Goal: Task Accomplishment & Management: Manage account settings

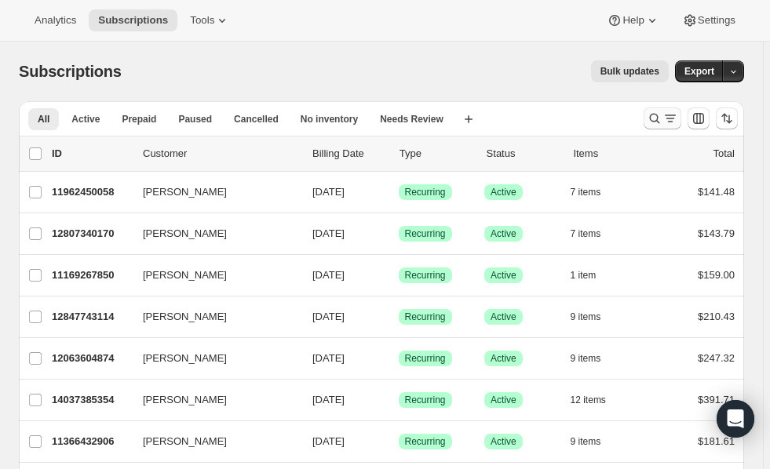
click at [657, 118] on icon "Search and filter results" at bounding box center [654, 119] width 16 height 16
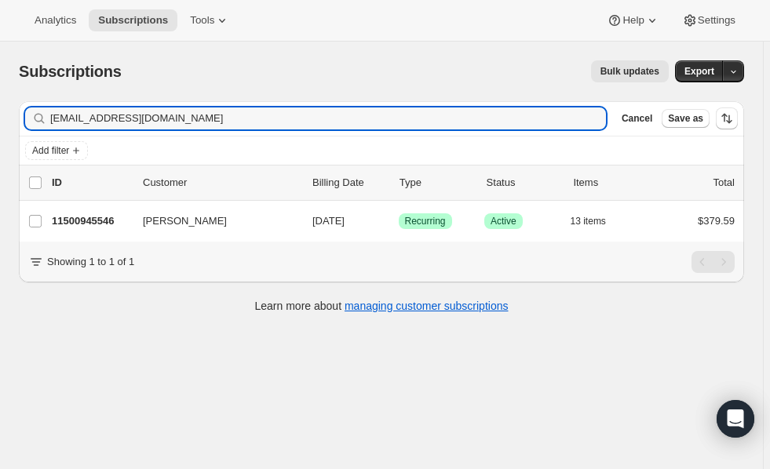
type input "[EMAIL_ADDRESS][DOMAIN_NAME]"
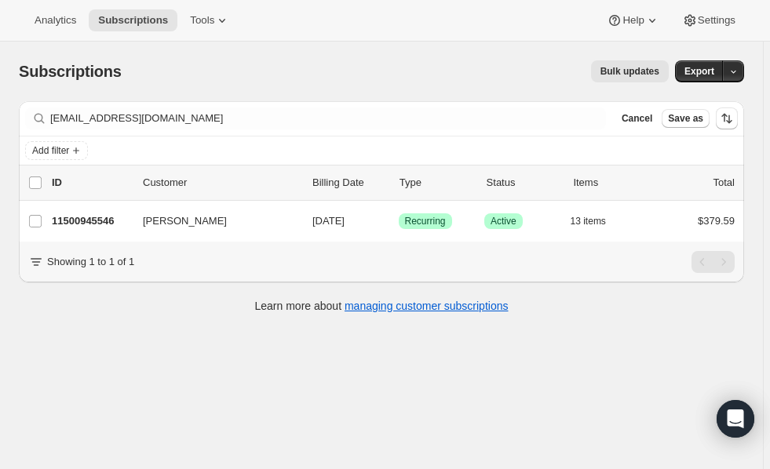
click at [302, 38] on div "Analytics Subscriptions Tools Help Settings" at bounding box center [385, 21] width 770 height 42
click at [315, 96] on div "Subscriptions. This page is ready Subscriptions Bulk updates More actions Bulk …" at bounding box center [381, 72] width 725 height 60
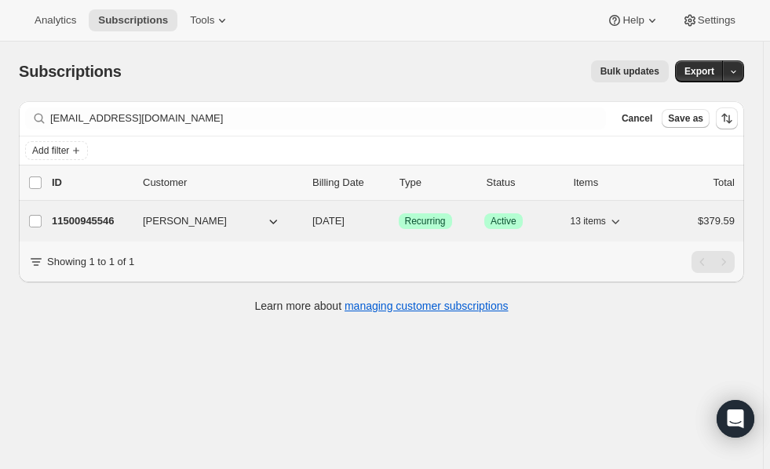
click at [86, 220] on p "11500945546" at bounding box center [91, 221] width 78 height 16
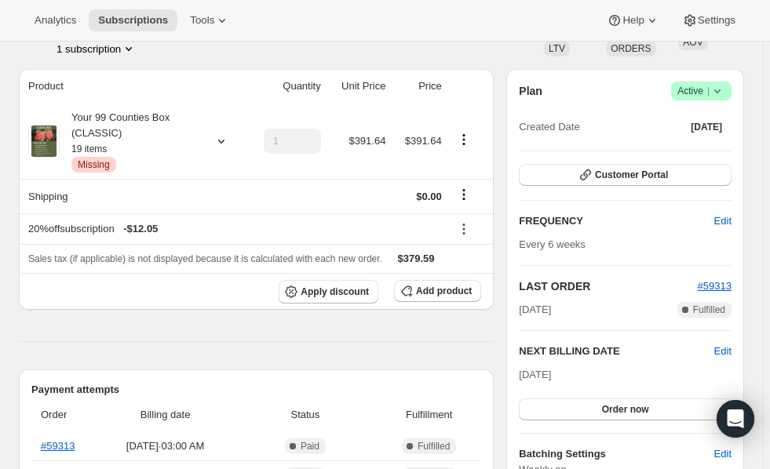
scroll to position [169, 0]
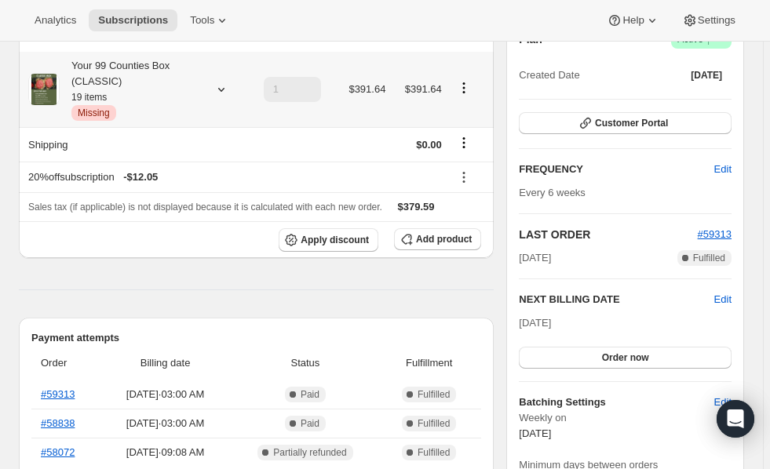
click at [223, 87] on icon at bounding box center [221, 90] width 16 height 16
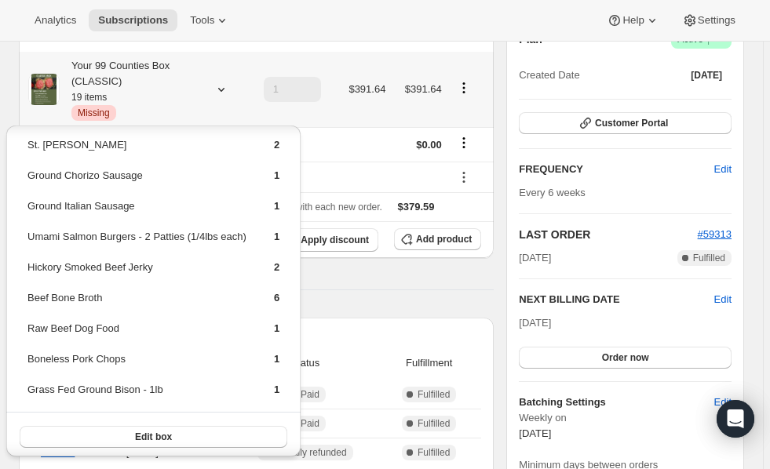
scroll to position [0, 0]
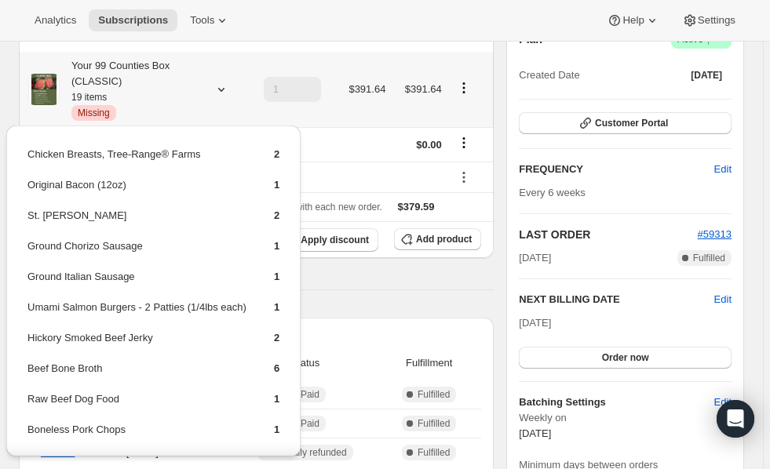
click at [184, 96] on div "Your 99 Counties Box (CLASSIC) 19 items Critical Missing" at bounding box center [130, 89] width 141 height 63
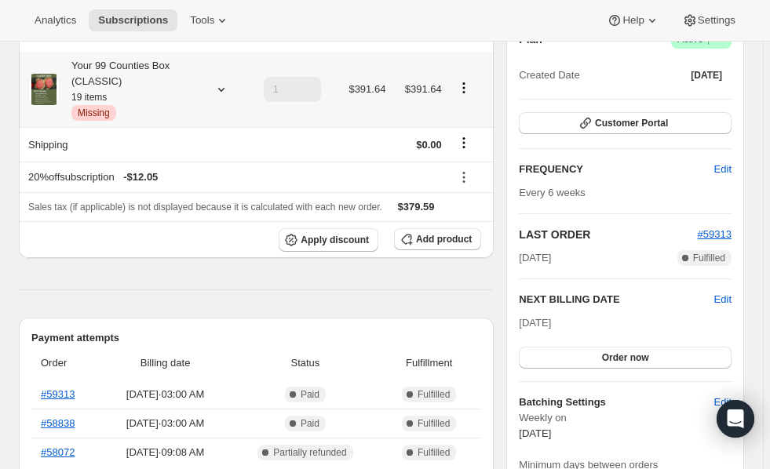
click at [99, 117] on span "Missing" at bounding box center [94, 113] width 32 height 13
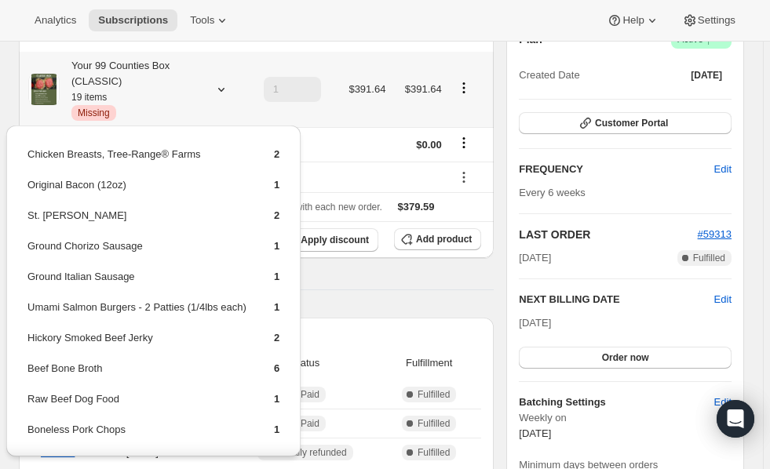
click at [220, 118] on div "Your 99 Counties Box (CLASSIC) 19 items Critical Missing" at bounding box center [134, 89] width 212 height 63
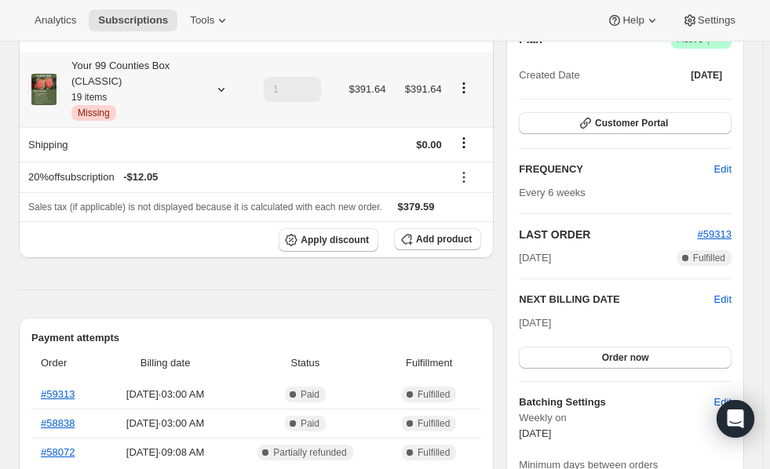
click at [93, 116] on span "Missing" at bounding box center [94, 113] width 32 height 13
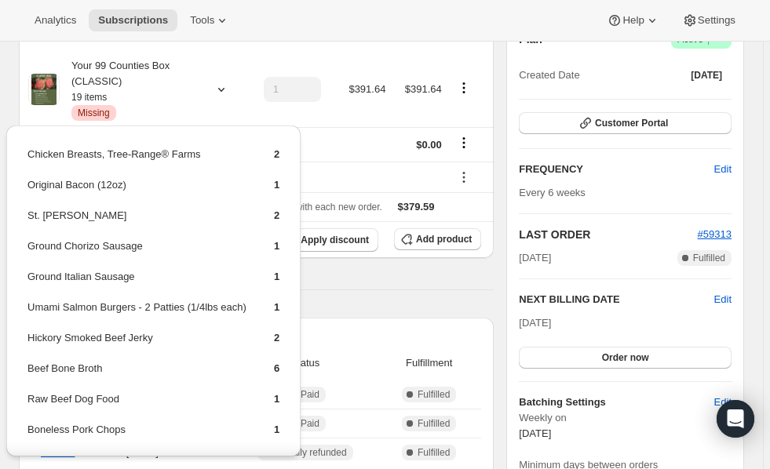
click at [293, 29] on div "Analytics Subscriptions Tools Help Settings" at bounding box center [385, 21] width 770 height 42
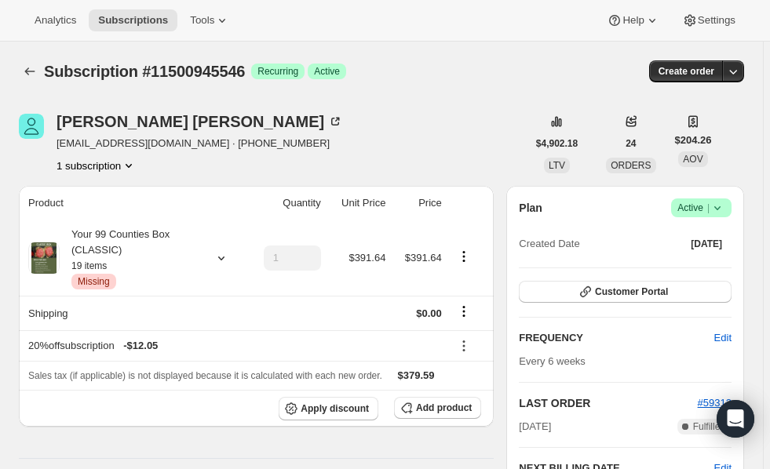
click at [221, 273] on div "Your 99 Counties Box (CLASSIC) 19 items Critical Missing" at bounding box center [134, 258] width 212 height 63
click at [223, 251] on icon at bounding box center [221, 258] width 16 height 16
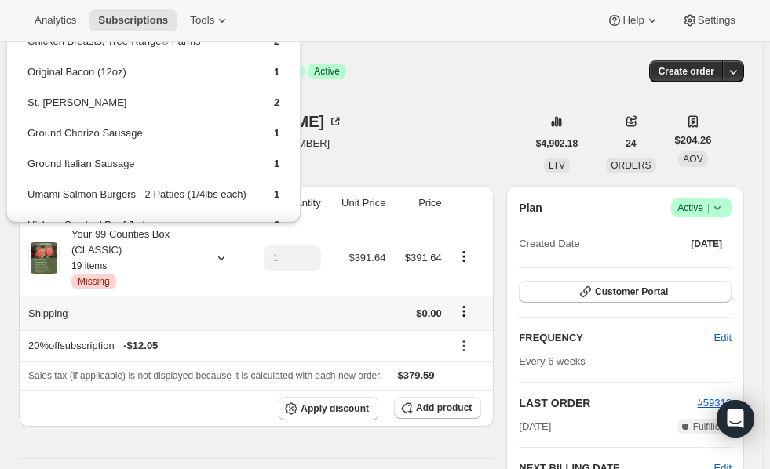
click at [224, 306] on th "Shipping" at bounding box center [132, 313] width 226 height 35
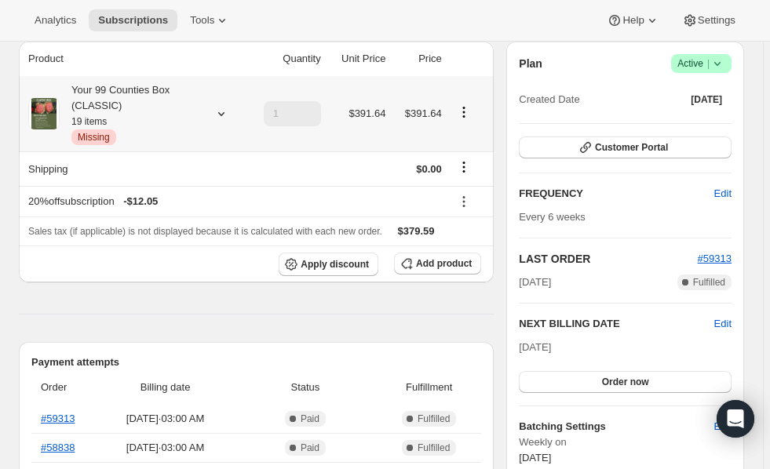
scroll to position [147, 0]
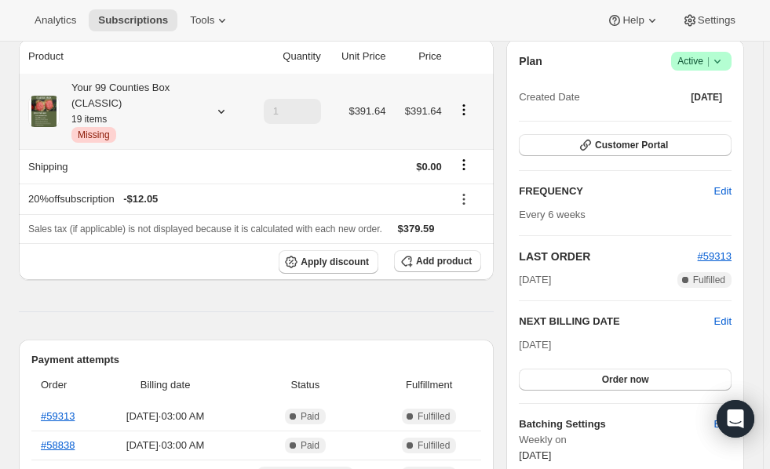
click at [213, 113] on icon at bounding box center [221, 112] width 16 height 16
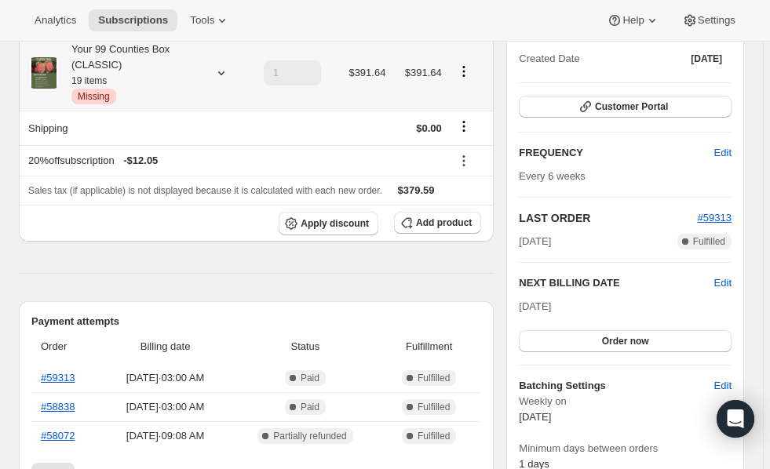
scroll to position [181, 0]
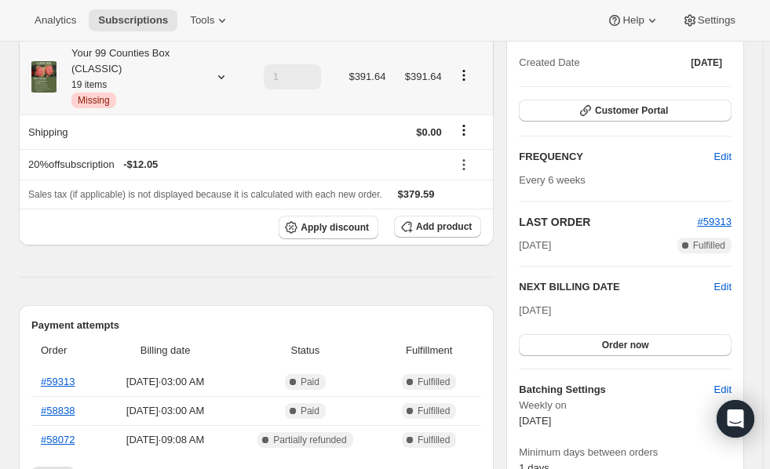
click at [212, 77] on div at bounding box center [218, 77] width 22 height 16
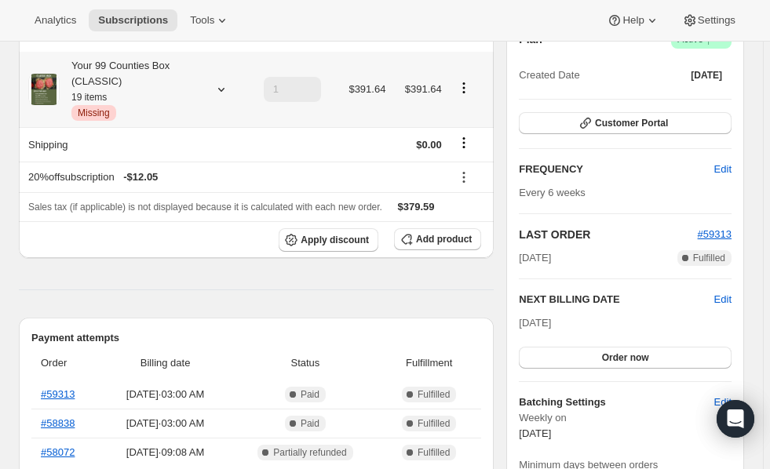
scroll to position [167, 0]
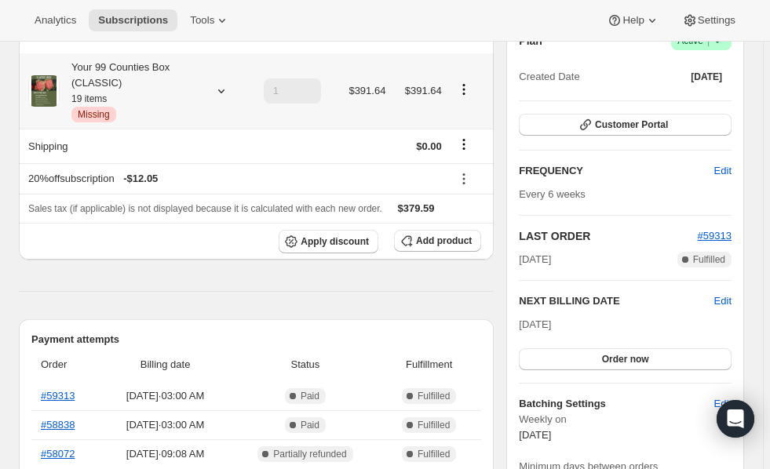
click at [223, 92] on icon at bounding box center [221, 91] width 16 height 16
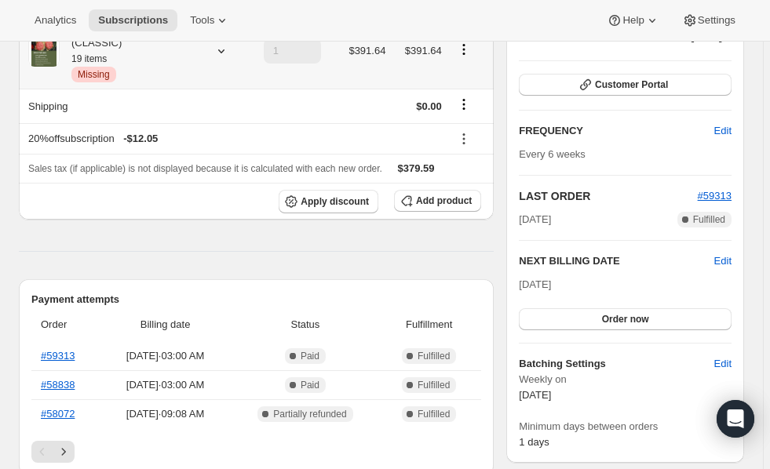
scroll to position [206, 0]
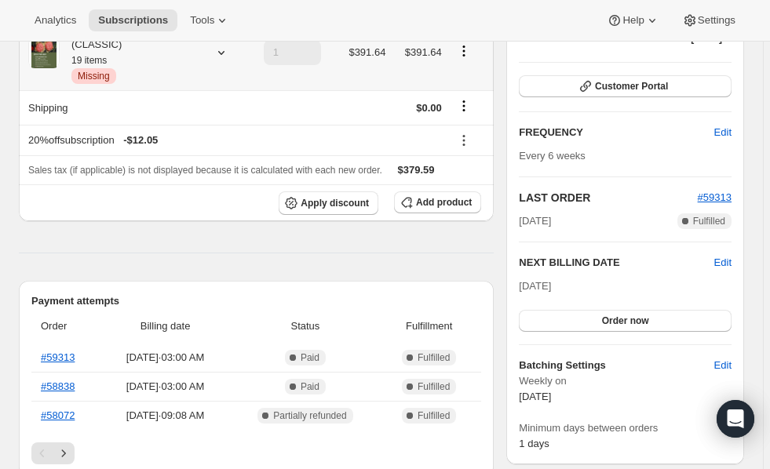
click at [220, 53] on icon at bounding box center [221, 53] width 16 height 16
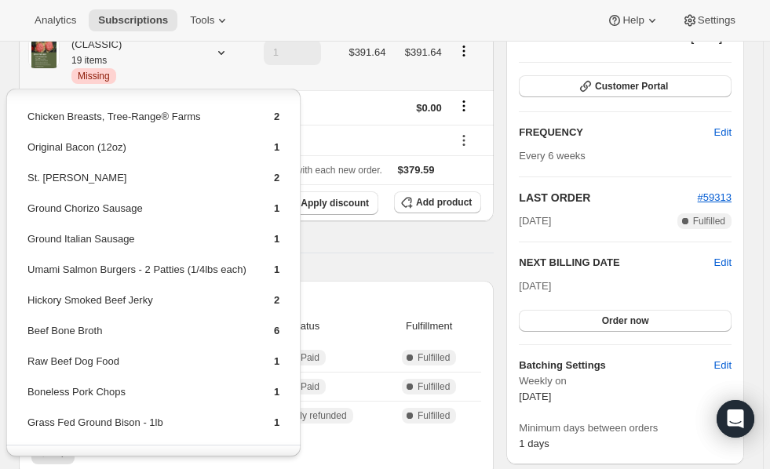
scroll to position [0, 0]
click at [624, 85] on span "Customer Portal" at bounding box center [631, 86] width 73 height 13
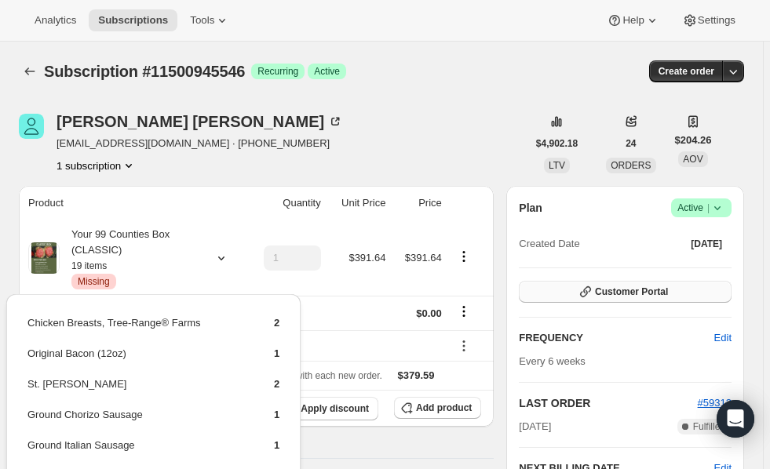
scroll to position [206, 0]
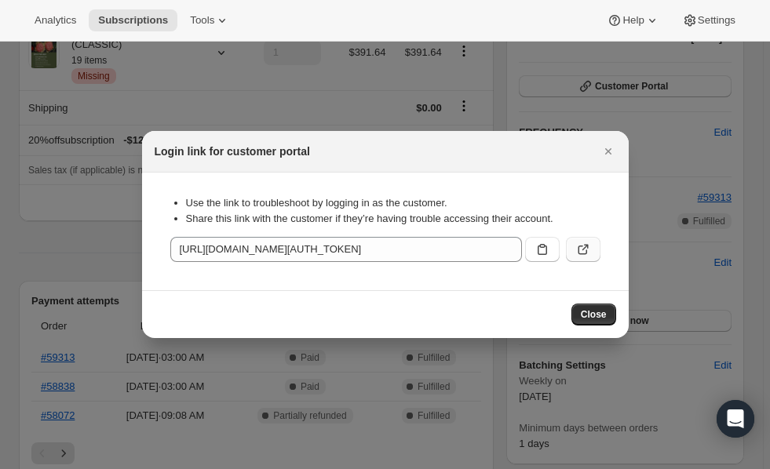
click at [585, 254] on icon ":rc1:" at bounding box center [581, 250] width 9 height 9
